Goal: Navigation & Orientation: Find specific page/section

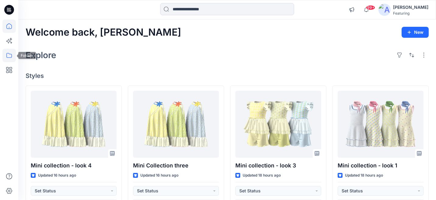
click at [8, 55] on icon at bounding box center [8, 55] width 13 height 13
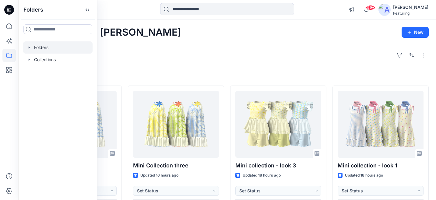
click at [44, 47] on div at bounding box center [57, 47] width 69 height 12
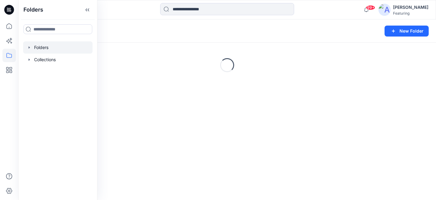
click at [177, 31] on div "Folders" at bounding box center [204, 31] width 356 height 9
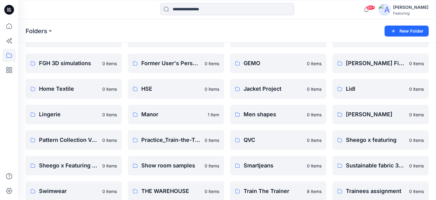
scroll to position [149, 0]
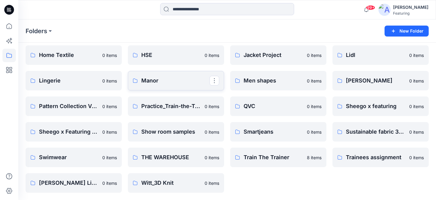
click at [147, 79] on p "Manor" at bounding box center [175, 80] width 68 height 9
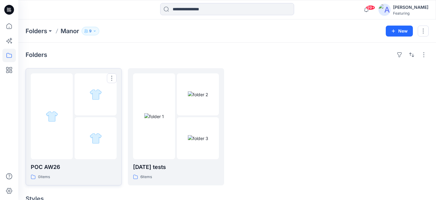
click at [83, 165] on p "POC AW26" at bounding box center [74, 167] width 86 height 9
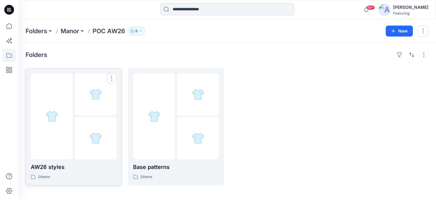
click at [79, 163] on p "AW26 styles" at bounding box center [74, 167] width 86 height 9
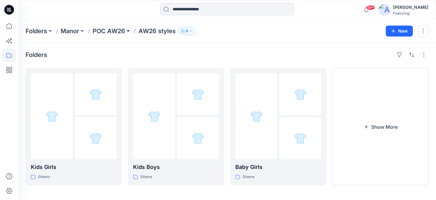
click at [127, 32] on button at bounding box center [128, 31] width 6 height 9
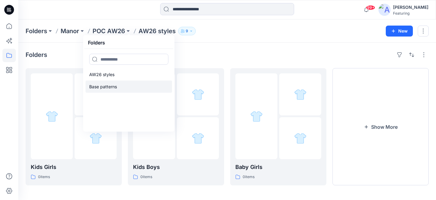
click at [105, 91] on link "Base patterns" at bounding box center [129, 87] width 86 height 12
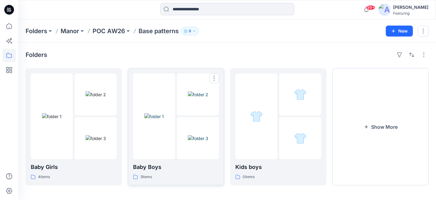
click at [156, 170] on p "Baby Boys" at bounding box center [176, 167] width 86 height 9
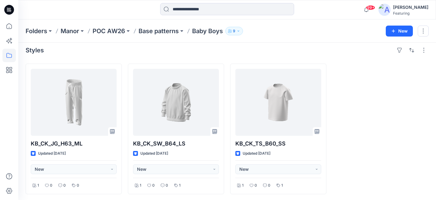
scroll to position [6, 0]
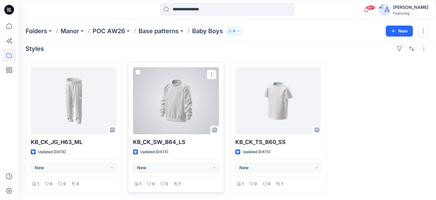
click at [176, 86] on div at bounding box center [176, 100] width 86 height 67
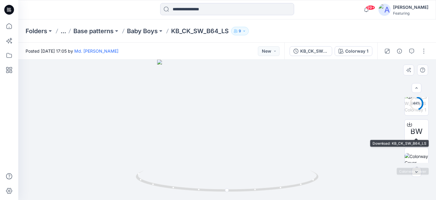
scroll to position [96, 0]
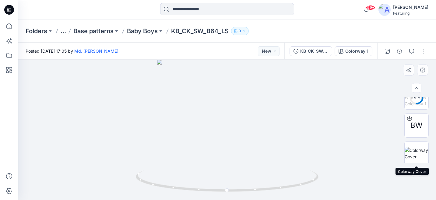
click at [420, 150] on img at bounding box center [417, 153] width 24 height 13
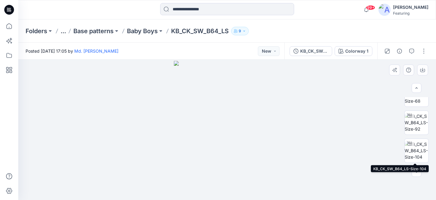
scroll to position [0, 0]
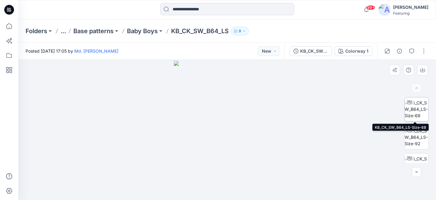
click at [418, 110] on img at bounding box center [417, 109] width 24 height 19
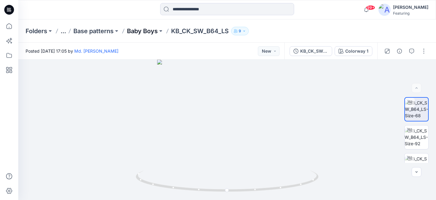
click at [148, 31] on p "Baby Boys" at bounding box center [142, 31] width 31 height 9
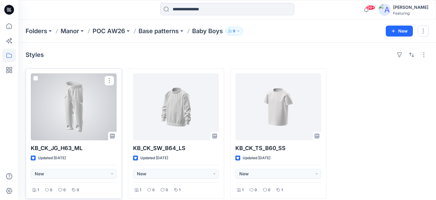
click at [91, 105] on div at bounding box center [74, 106] width 86 height 67
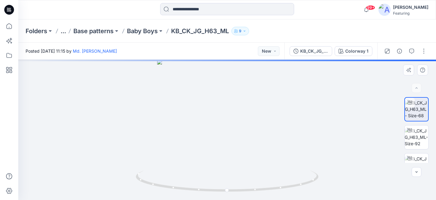
click at [346, 130] on div at bounding box center [227, 130] width 418 height 140
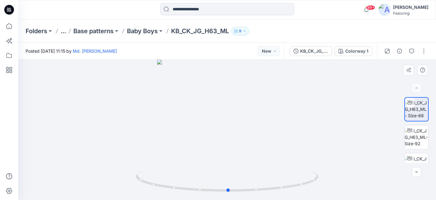
drag, startPoint x: 346, startPoint y: 130, endPoint x: 347, endPoint y: 126, distance: 4.1
click at [348, 126] on div at bounding box center [227, 130] width 418 height 140
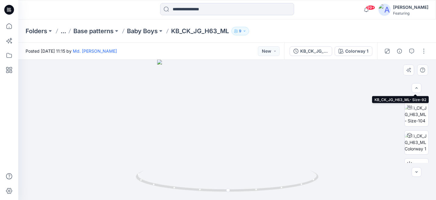
scroll to position [99, 0]
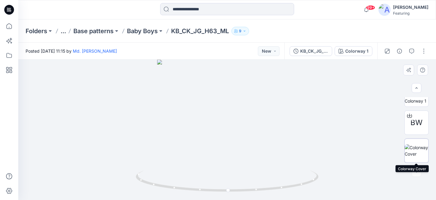
click at [417, 152] on img at bounding box center [417, 150] width 24 height 13
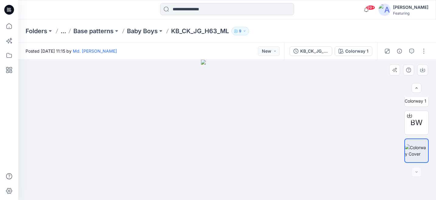
click at [345, 153] on div at bounding box center [227, 130] width 418 height 140
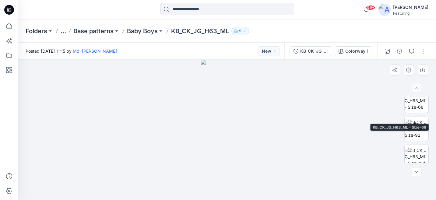
scroll to position [0, 0]
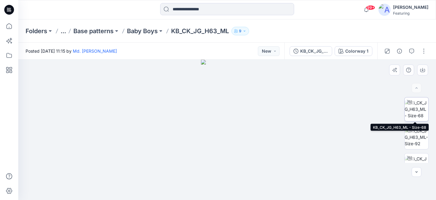
click at [419, 111] on img at bounding box center [417, 109] width 24 height 19
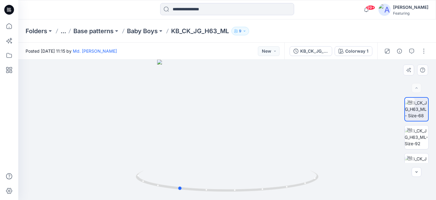
drag, startPoint x: 401, startPoint y: 120, endPoint x: 241, endPoint y: 153, distance: 162.5
click at [241, 153] on div at bounding box center [227, 130] width 418 height 140
drag, startPoint x: 260, startPoint y: 157, endPoint x: 317, endPoint y: 136, distance: 61.4
click at [317, 136] on div at bounding box center [227, 130] width 418 height 140
drag, startPoint x: 259, startPoint y: 165, endPoint x: 325, endPoint y: 156, distance: 66.3
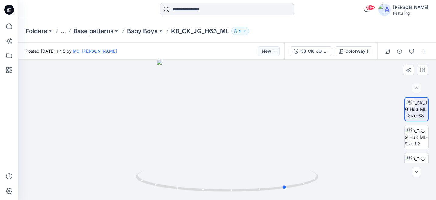
click at [325, 156] on div at bounding box center [227, 130] width 418 height 140
drag, startPoint x: 241, startPoint y: 172, endPoint x: 184, endPoint y: 162, distance: 58.4
click at [184, 163] on div at bounding box center [227, 130] width 418 height 140
click at [148, 32] on p "Baby Boys" at bounding box center [142, 31] width 31 height 9
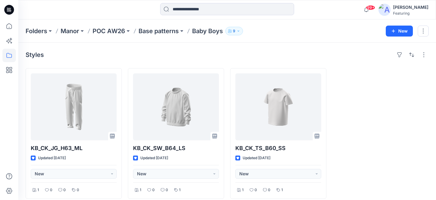
scroll to position [6, 0]
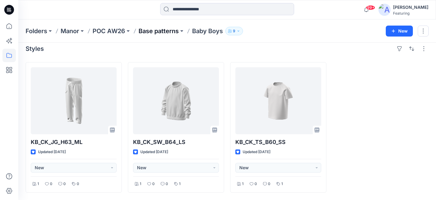
click at [157, 30] on p "Base patterns" at bounding box center [159, 31] width 40 height 9
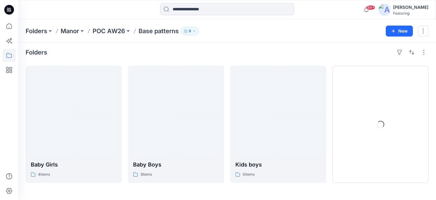
scroll to position [2, 0]
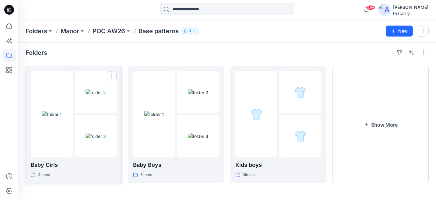
click at [53, 167] on p "Baby Girls" at bounding box center [74, 165] width 86 height 9
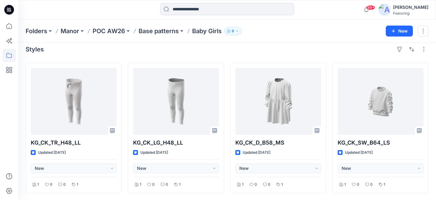
scroll to position [6, 0]
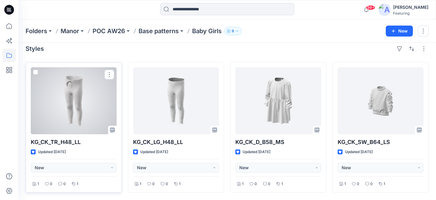
click at [88, 100] on div at bounding box center [74, 100] width 86 height 67
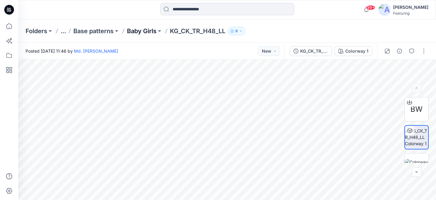
click at [153, 33] on p "Baby Girls" at bounding box center [142, 31] width 30 height 9
